Goal: Information Seeking & Learning: Learn about a topic

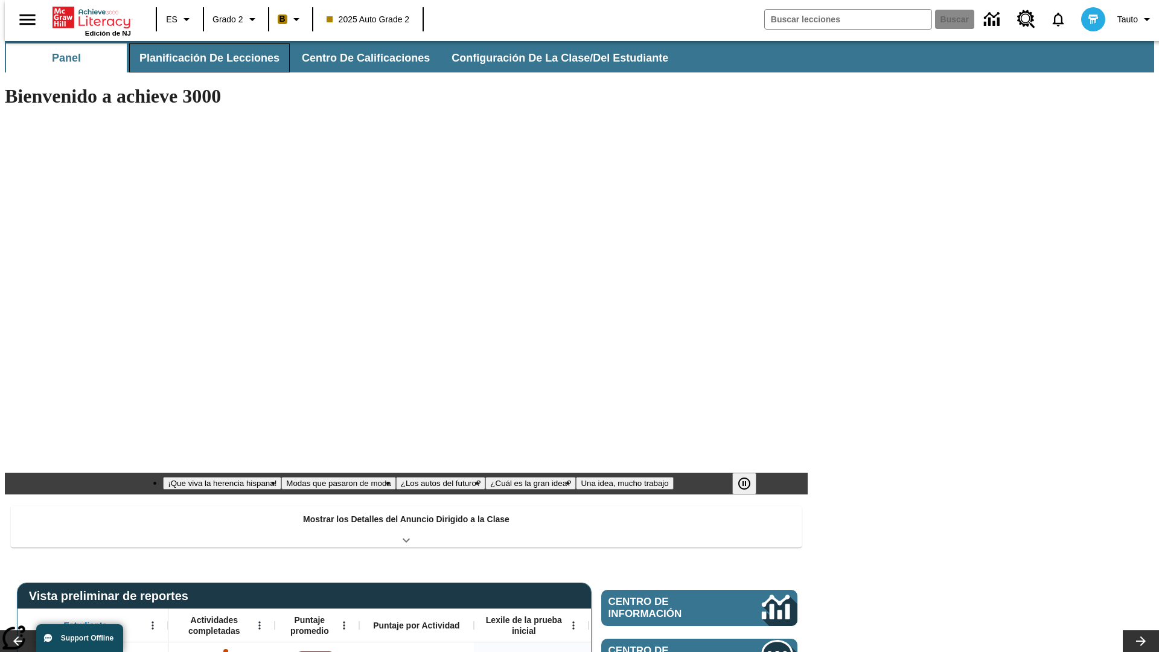
click at [202, 58] on button "Planificación de lecciones" at bounding box center [209, 57] width 161 height 29
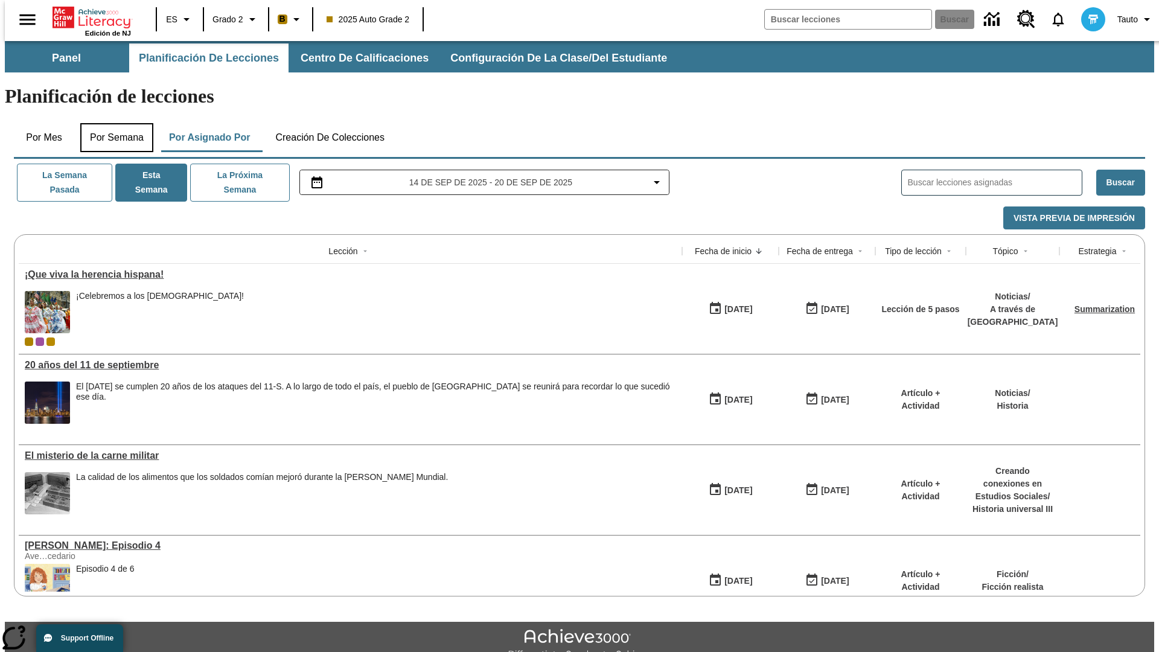
click at [113, 123] on button "Por semana" at bounding box center [116, 137] width 73 height 29
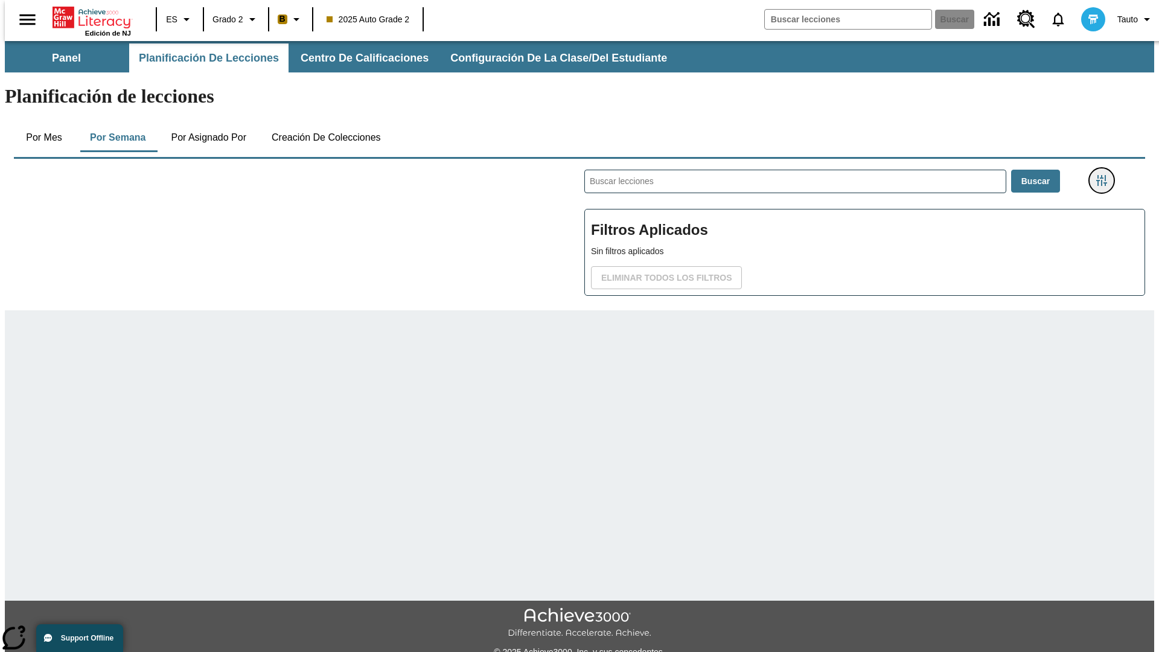
click at [1105, 175] on icon "Menú lateral de filtros" at bounding box center [1101, 180] width 11 height 11
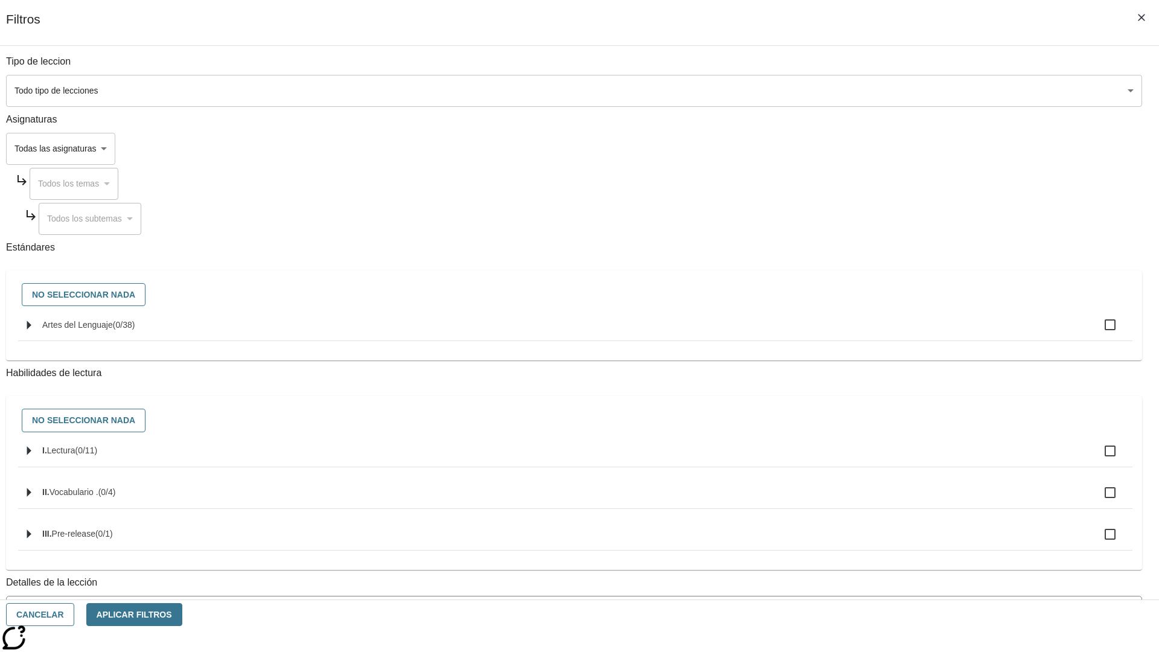
click at [869, 545] on body "Saltar al contenido principal Edición de NJ ES Grado 2 B 2025 Auto Grade 2 Busc…" at bounding box center [579, 374] width 1149 height 666
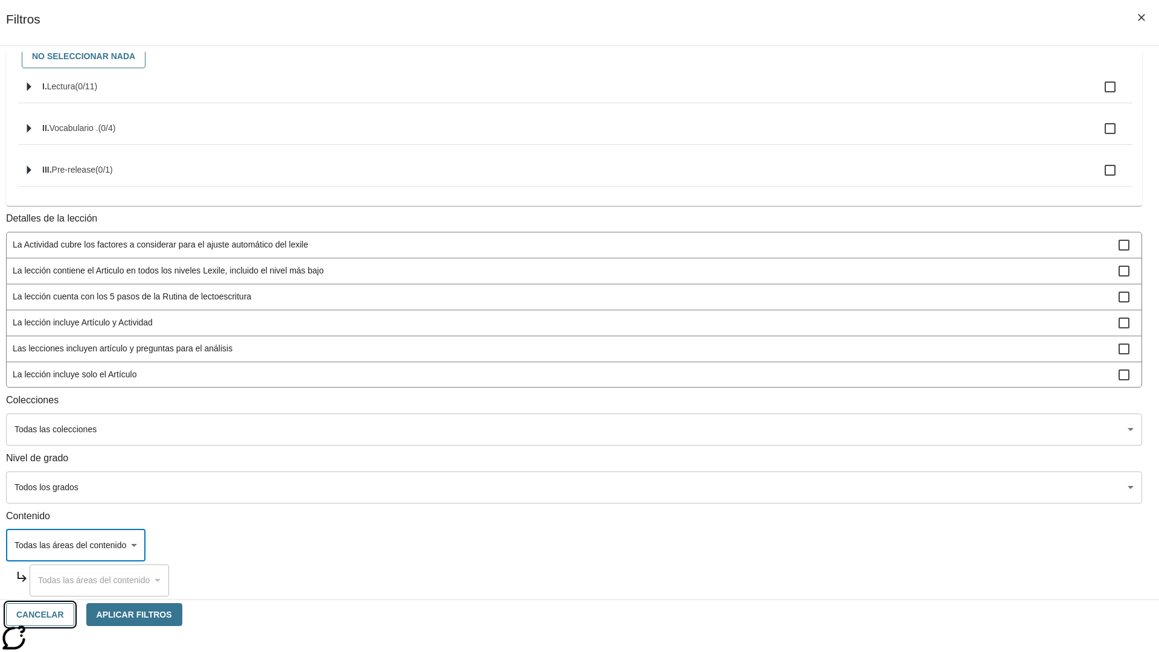
click at [74, 614] on button "Cancelar" at bounding box center [40, 615] width 68 height 24
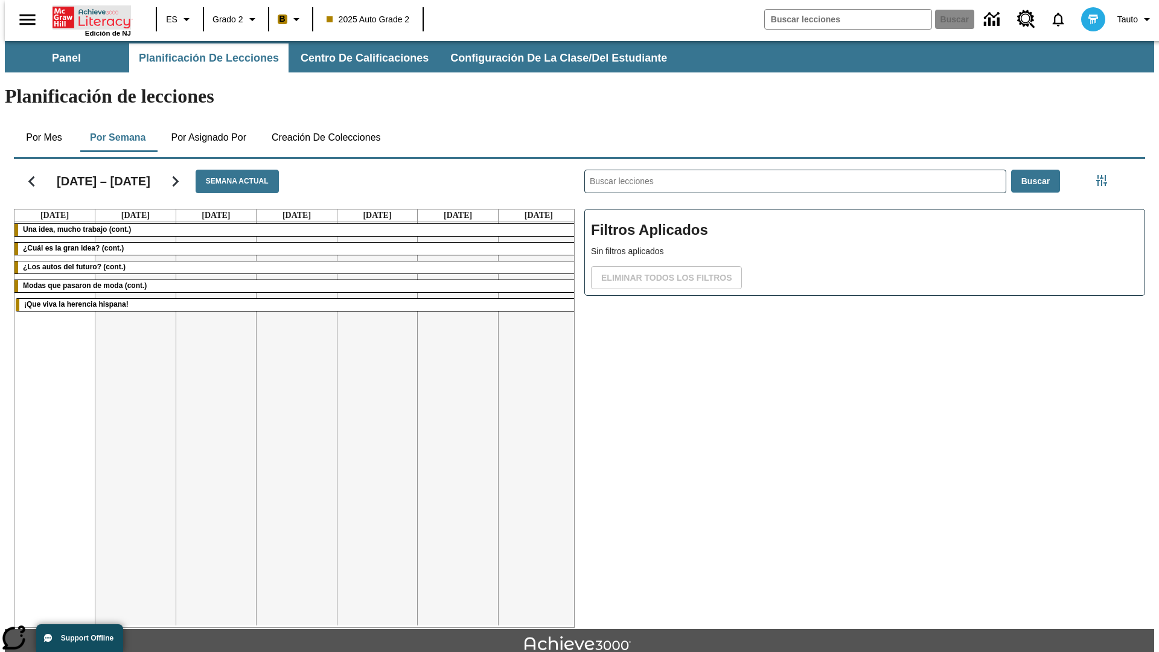
click at [87, 16] on icon "Portada" at bounding box center [93, 17] width 80 height 24
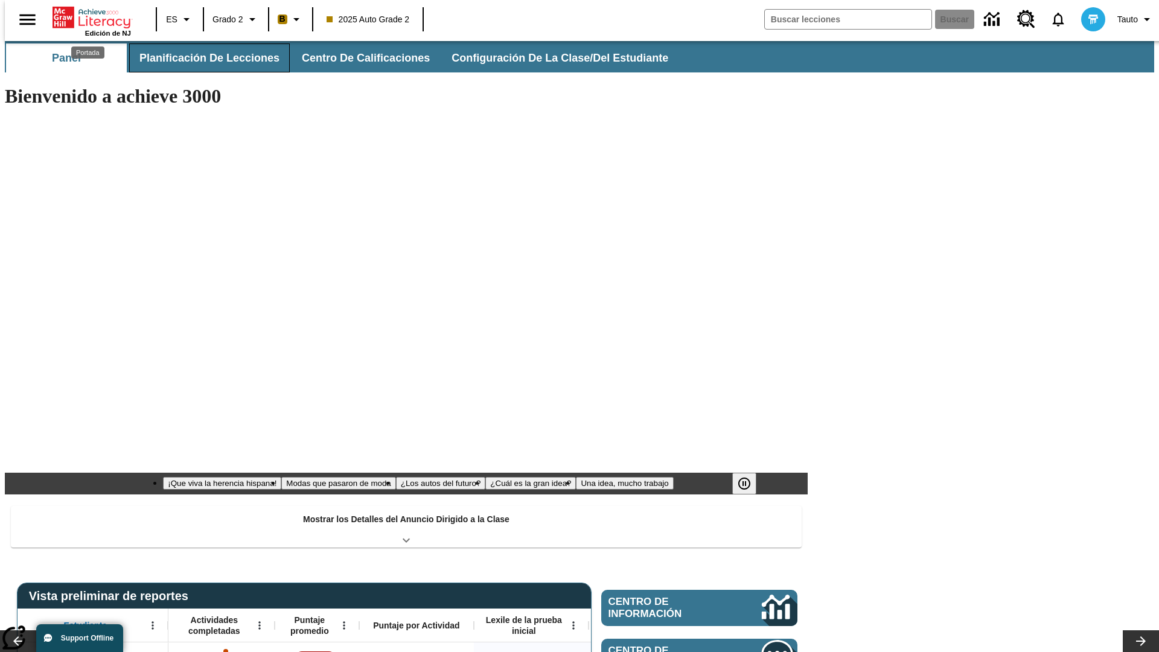
click at [202, 58] on button "Planificación de lecciones" at bounding box center [209, 57] width 161 height 29
